Goal: Transaction & Acquisition: Purchase product/service

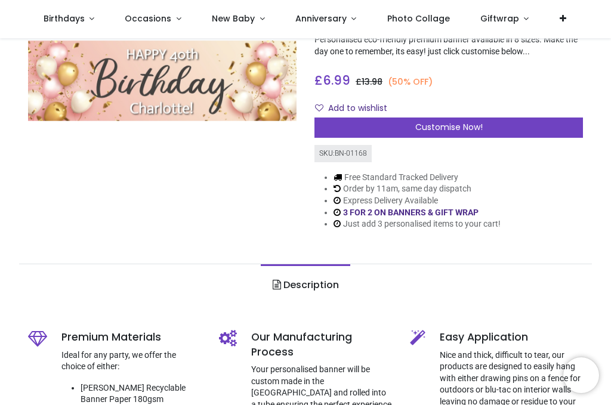
scroll to position [88, 0]
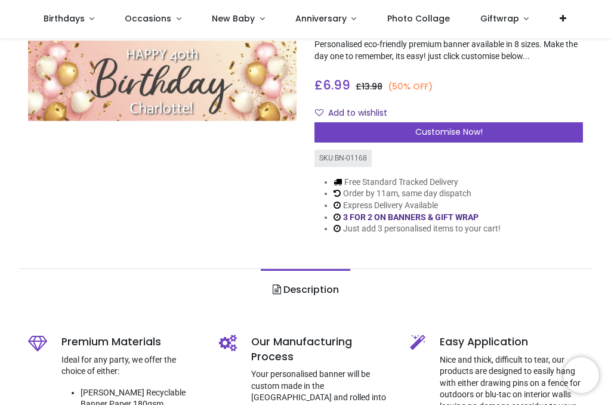
click at [425, 132] on span "Customise Now!" at bounding box center [448, 132] width 67 height 12
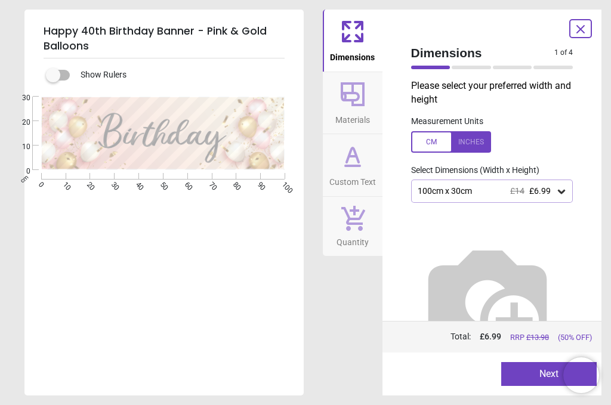
click at [561, 188] on icon at bounding box center [561, 191] width 12 height 12
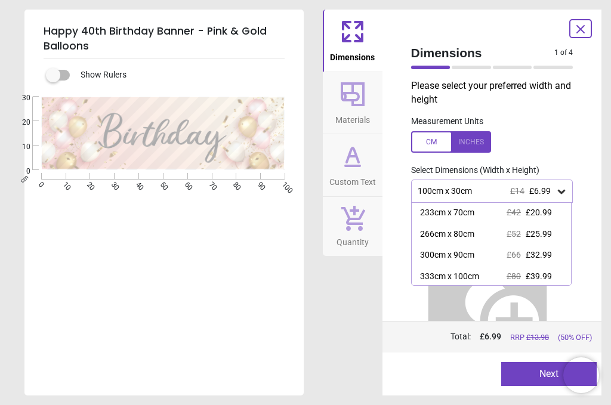
scroll to position [85, 0]
click at [466, 275] on div "333cm x 100cm" at bounding box center [449, 277] width 59 height 12
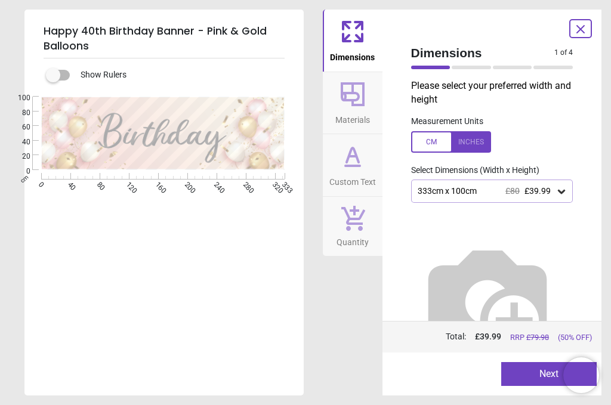
click at [474, 142] on div at bounding box center [451, 141] width 80 height 21
click at [398, 326] on div "Price : Total: £ 39.99 RRP £ 79.98 (50% OFF)" at bounding box center [491, 337] width 219 height 32
click at [559, 194] on icon at bounding box center [561, 191] width 12 height 12
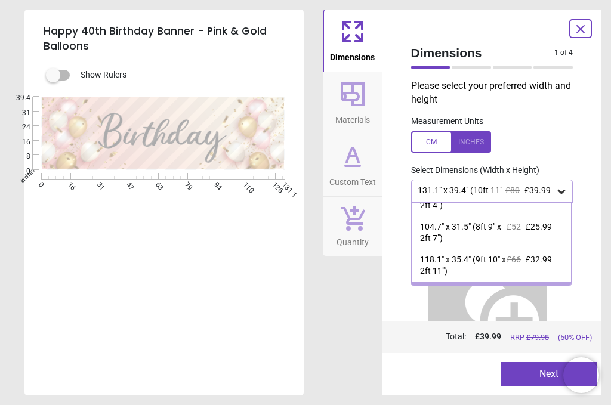
scroll to position [174, 0]
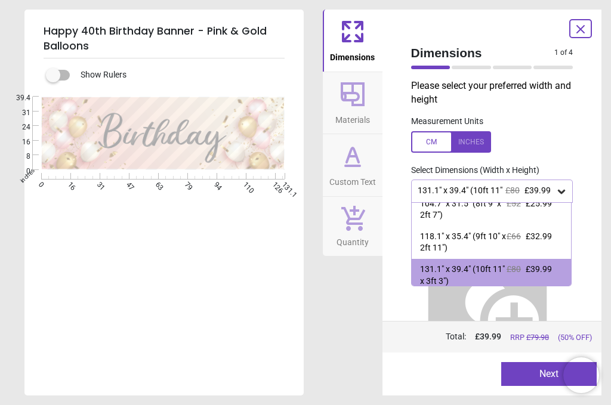
click at [429, 143] on div at bounding box center [451, 141] width 80 height 21
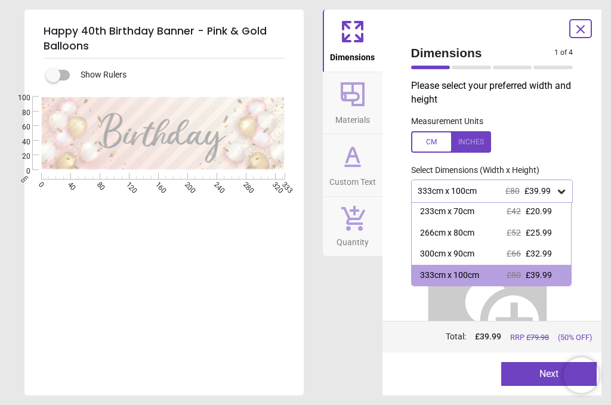
scroll to position [83, 0]
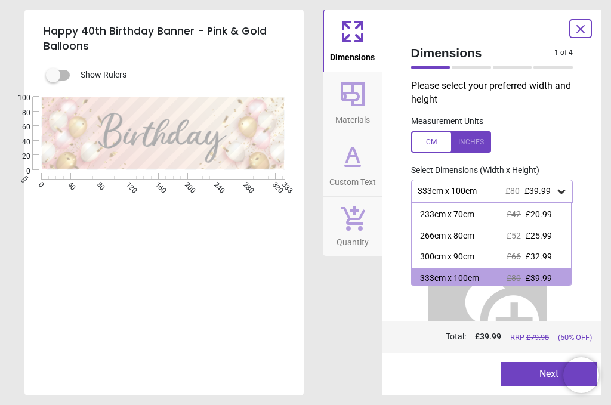
click at [349, 103] on icon at bounding box center [352, 94] width 29 height 29
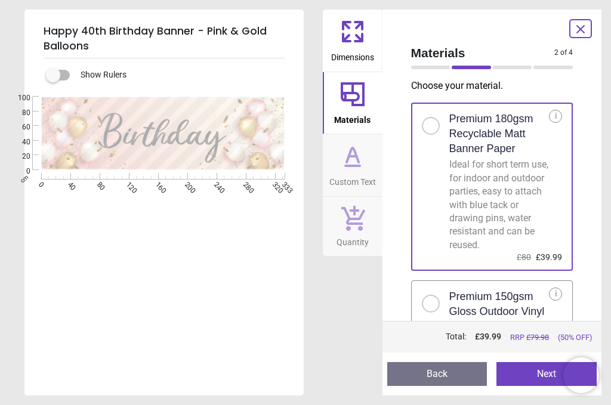
scroll to position [0, 0]
click at [352, 171] on span "Custom Text" at bounding box center [352, 180] width 47 height 18
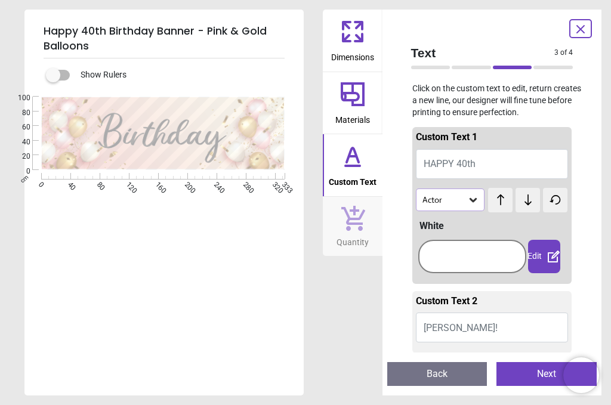
click at [474, 198] on icon at bounding box center [473, 200] width 12 height 12
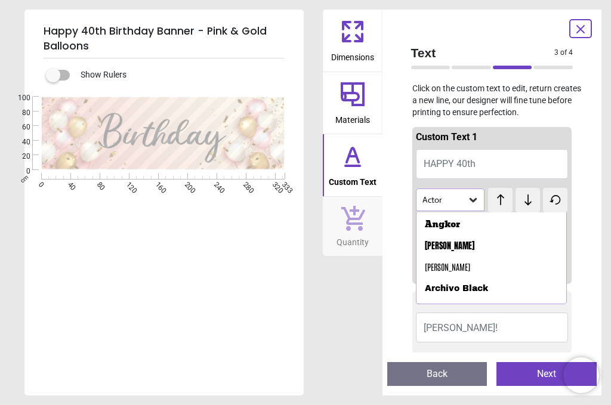
scroll to position [82, 0]
click at [351, 45] on icon at bounding box center [352, 31] width 29 height 29
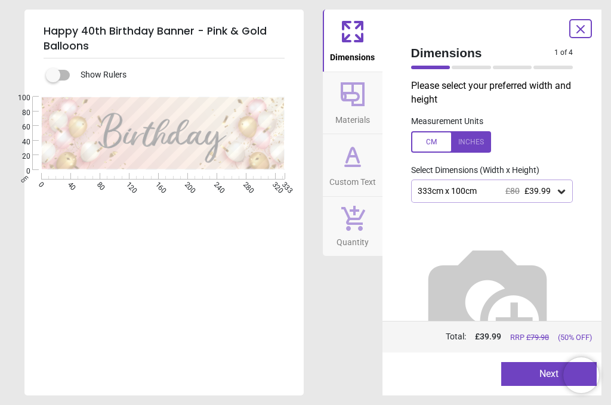
click at [353, 169] on icon at bounding box center [352, 156] width 29 height 29
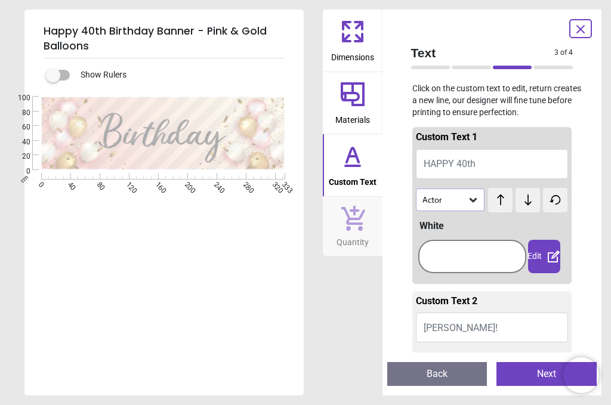
click at [472, 199] on icon at bounding box center [472, 200] width 7 height 4
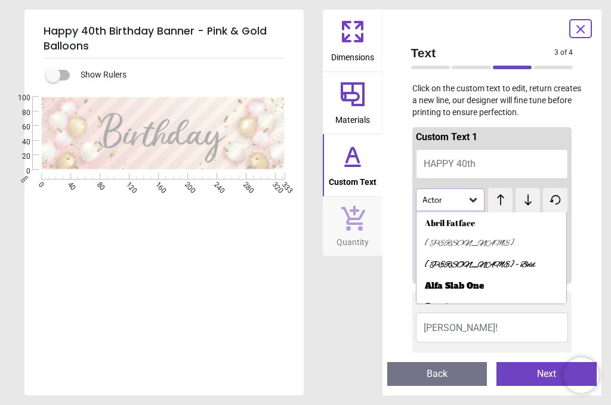
scroll to position [0, 0]
click at [440, 222] on div "Abril Fatface" at bounding box center [450, 223] width 50 height 12
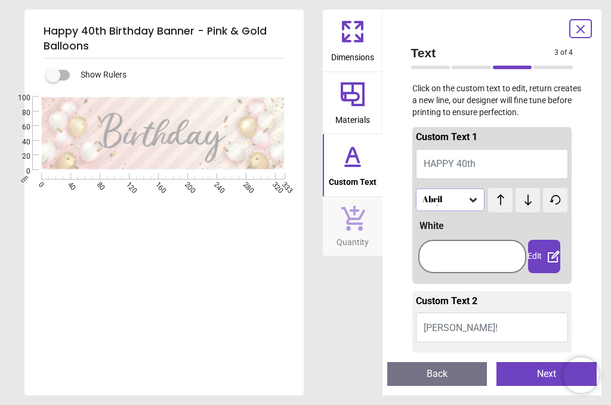
click at [547, 253] on icon at bounding box center [553, 256] width 14 height 14
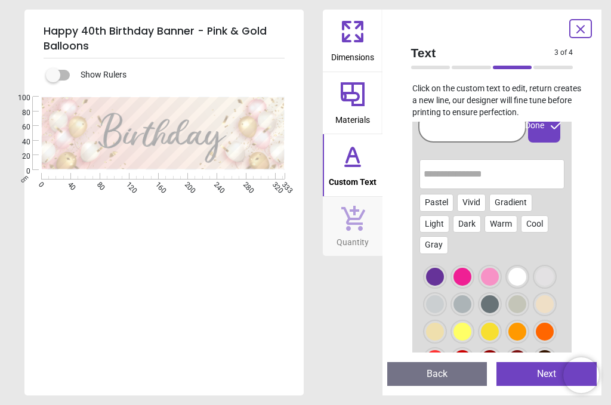
click at [488, 274] on div at bounding box center [490, 277] width 18 height 18
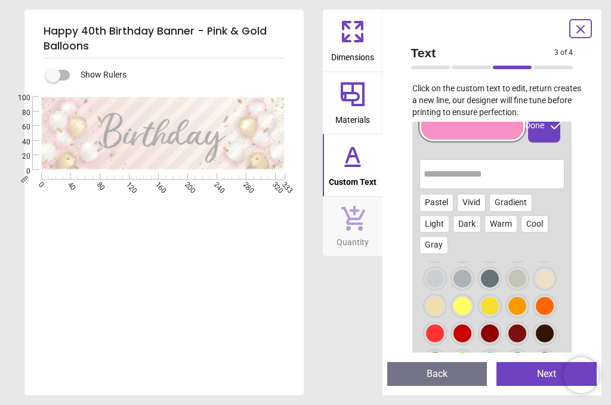
scroll to position [23, 0]
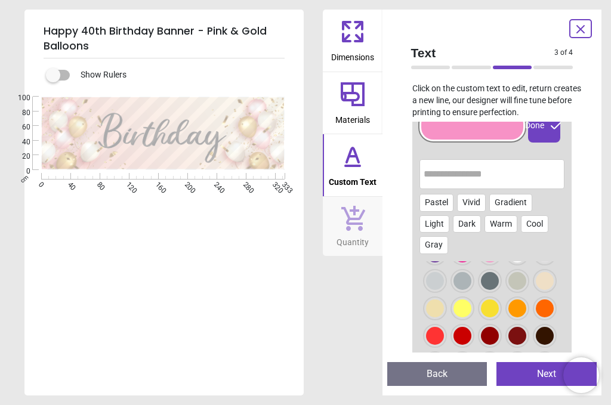
click at [434, 199] on div "Pastel" at bounding box center [436, 203] width 34 height 18
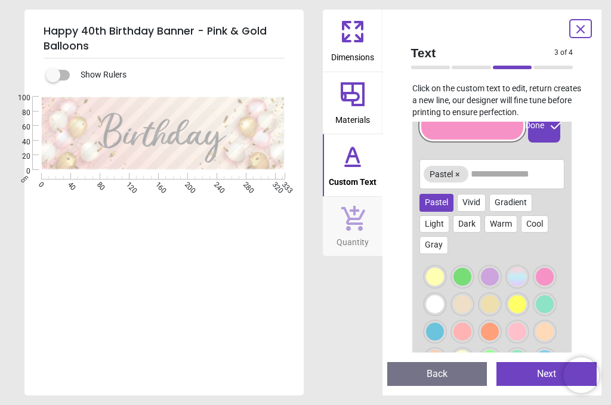
scroll to position [0, 0]
click at [517, 327] on div at bounding box center [517, 332] width 18 height 18
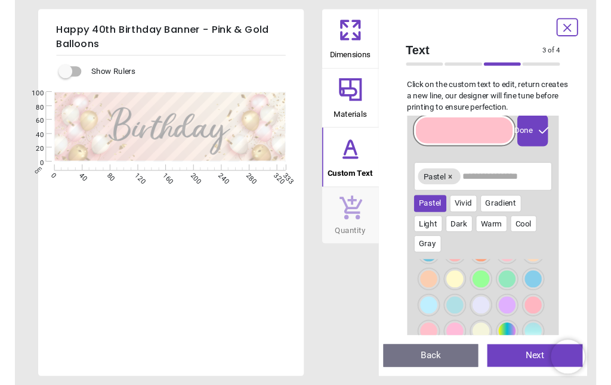
scroll to position [76, 0]
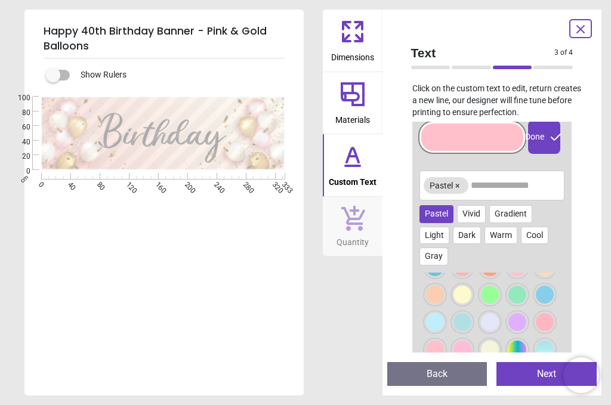
click at [536, 373] on button "Next" at bounding box center [546, 374] width 100 height 24
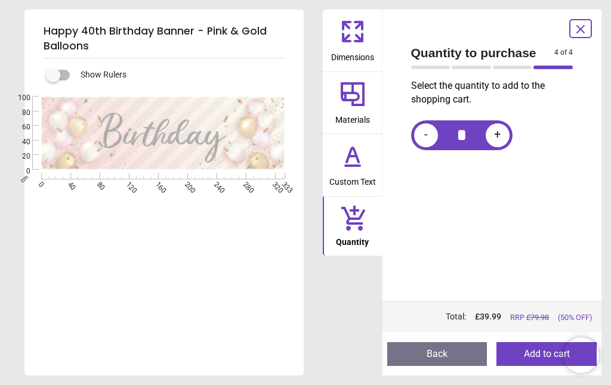
click at [343, 96] on icon at bounding box center [352, 94] width 29 height 29
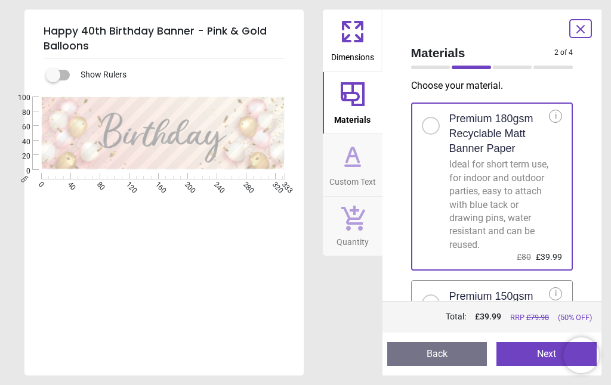
click at [349, 39] on icon at bounding box center [352, 31] width 29 height 29
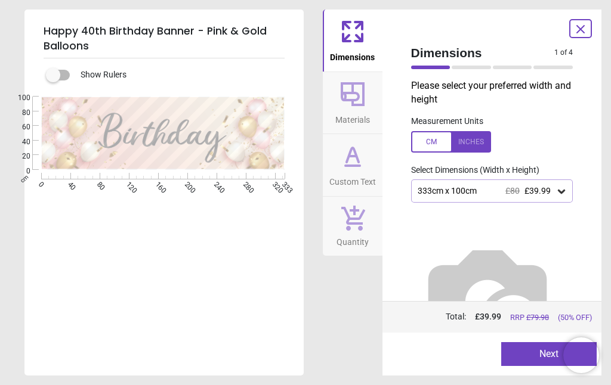
click at [564, 191] on icon at bounding box center [561, 191] width 12 height 12
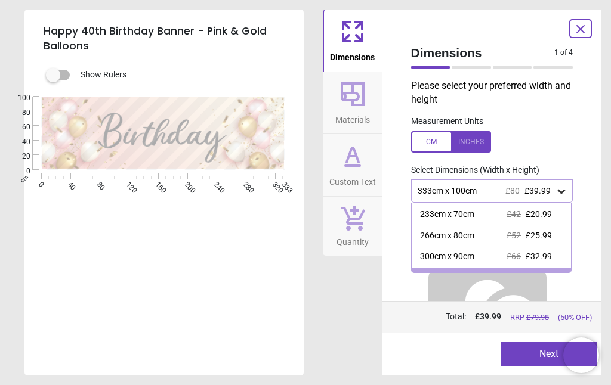
scroll to position [97, 0]
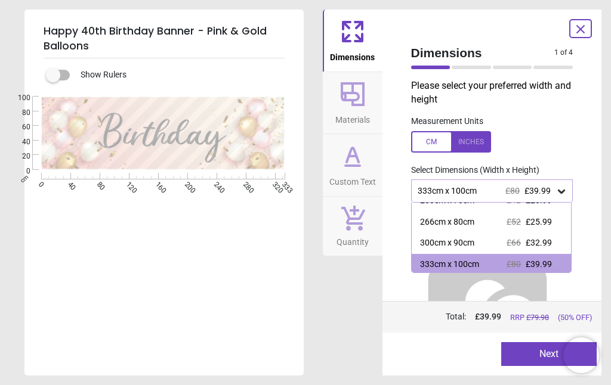
click at [163, 266] on div "E E" at bounding box center [162, 289] width 277 height 385
click at [53, 75] on label at bounding box center [53, 75] width 0 height 0
